Goal: Obtain resource: Download file/media

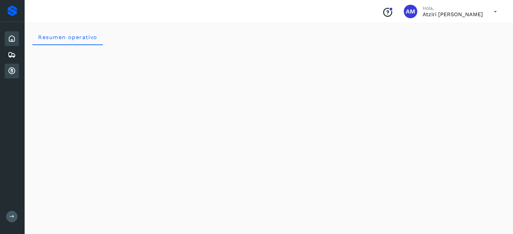
click at [13, 67] on icon at bounding box center [12, 71] width 8 height 8
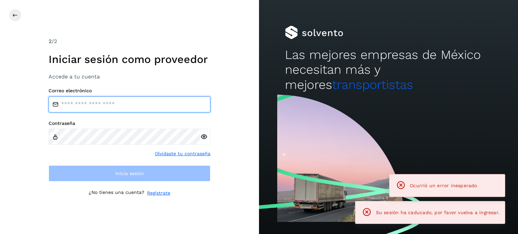
type input "**********"
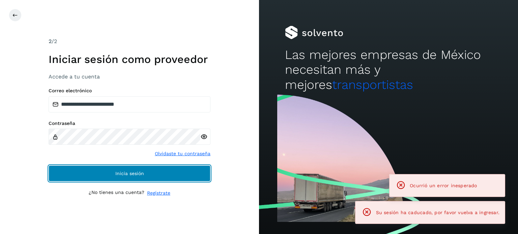
click at [98, 173] on button "Inicia sesión" at bounding box center [130, 174] width 162 height 16
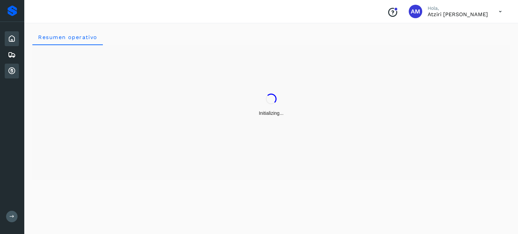
click at [12, 72] on icon at bounding box center [12, 71] width 8 height 8
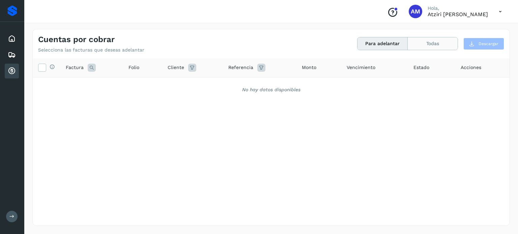
click at [425, 46] on button "Todas" at bounding box center [433, 43] width 50 height 12
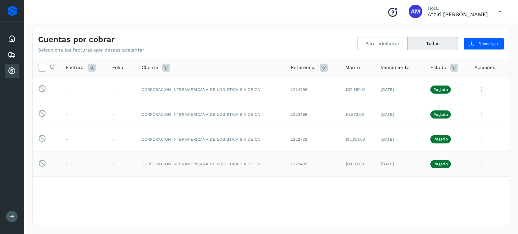
click at [416, 162] on td "[DATE]" at bounding box center [401, 164] width 50 height 25
click at [482, 163] on icon at bounding box center [481, 165] width 13 height 14
click at [459, 109] on button "Ver Detalle" at bounding box center [464, 108] width 80 height 13
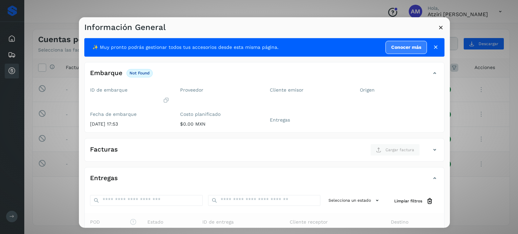
drag, startPoint x: 441, startPoint y: 23, endPoint x: 441, endPoint y: 28, distance: 4.4
click at [441, 28] on div "Información General" at bounding box center [264, 25] width 371 height 16
click at [441, 28] on icon at bounding box center [441, 27] width 7 height 7
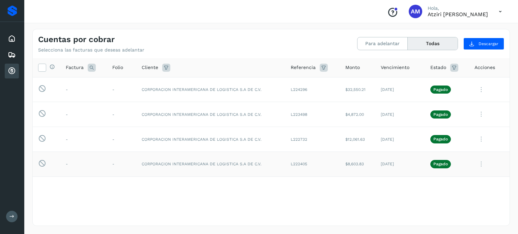
click at [480, 163] on icon at bounding box center [481, 165] width 13 height 14
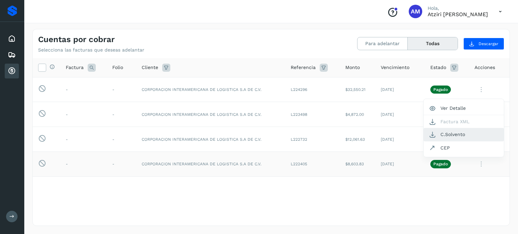
click at [466, 137] on button "C.Solvento" at bounding box center [464, 134] width 80 height 13
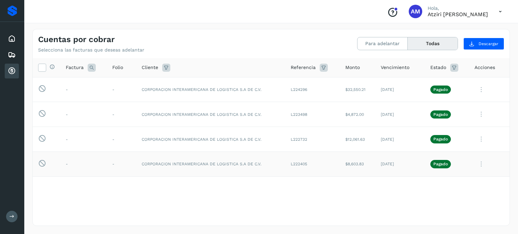
click at [484, 166] on icon at bounding box center [481, 165] width 13 height 14
click at [485, 42] on div at bounding box center [259, 117] width 518 height 234
click at [485, 42] on span "Descargar" at bounding box center [489, 44] width 20 height 6
click at [297, 160] on td "L222405" at bounding box center [312, 164] width 55 height 25
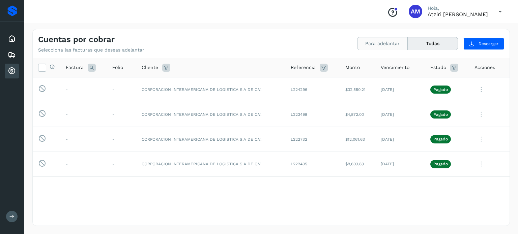
click at [385, 47] on button "Para adelantar" at bounding box center [383, 43] width 50 height 12
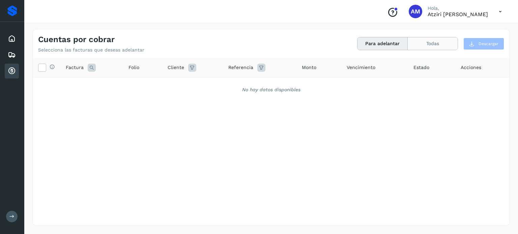
click at [411, 43] on button "Todas" at bounding box center [433, 43] width 50 height 12
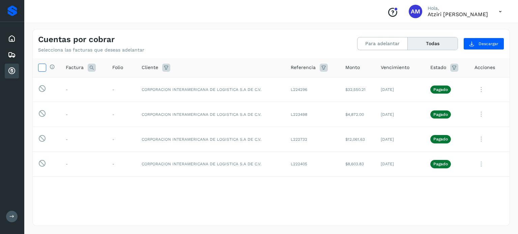
click at [42, 70] on icon at bounding box center [41, 67] width 7 height 7
click at [480, 47] on span "Descargar" at bounding box center [489, 44] width 20 height 6
click at [348, 162] on td "$8,603.83" at bounding box center [357, 164] width 35 height 25
click at [386, 164] on td "[DATE]" at bounding box center [401, 164] width 50 height 25
click at [483, 162] on icon at bounding box center [481, 165] width 13 height 14
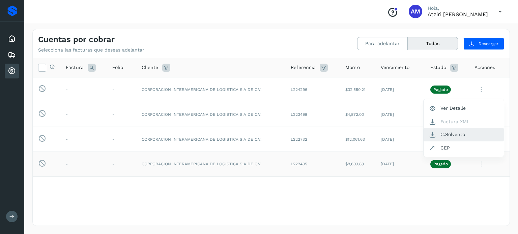
click at [462, 137] on button "C.Solvento" at bounding box center [464, 134] width 80 height 13
